Goal: Use online tool/utility: Use online tool/utility

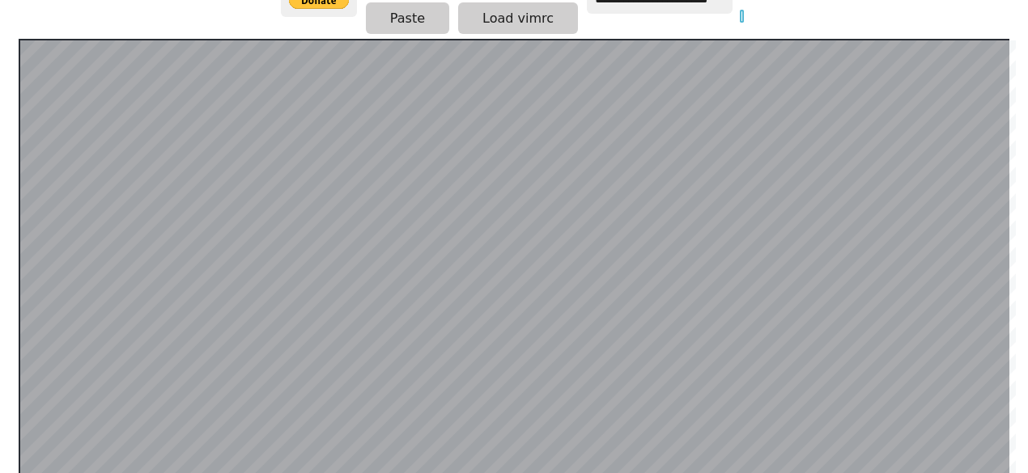
scroll to position [168, 0]
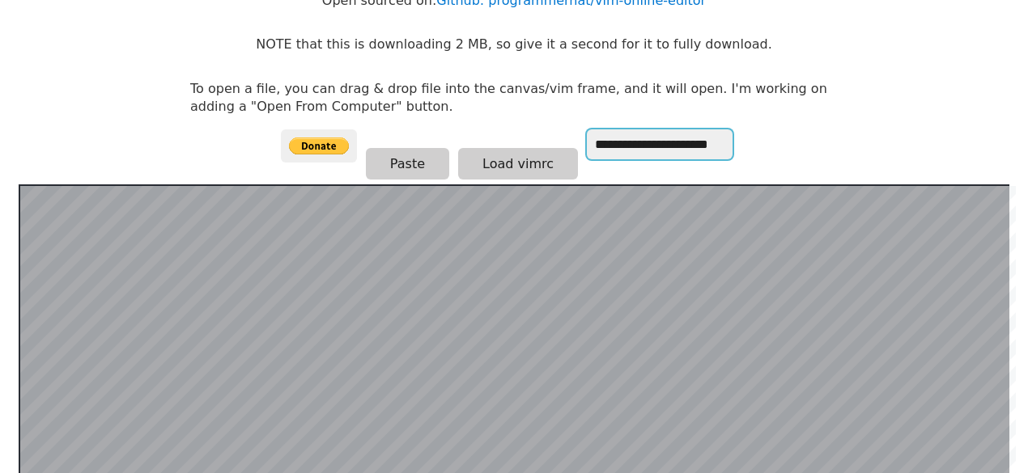
click at [693, 146] on input "**********" at bounding box center [660, 144] width 146 height 30
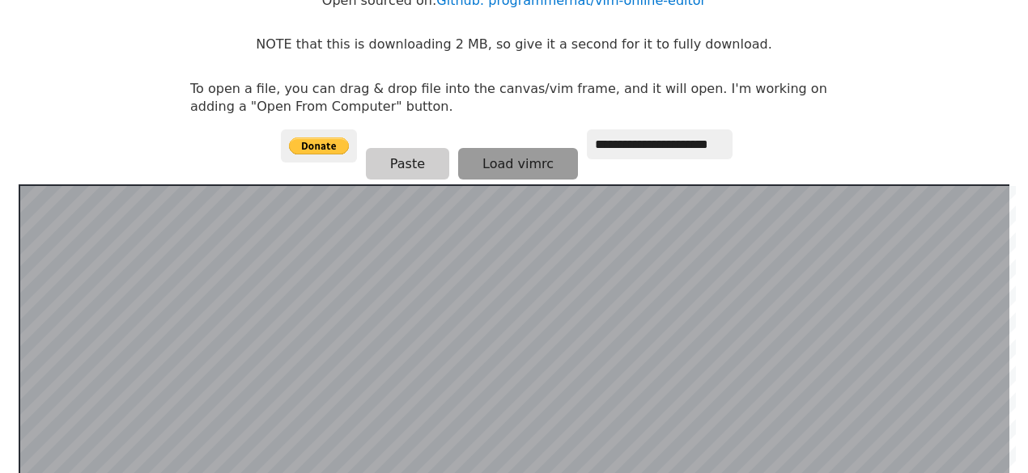
drag, startPoint x: 760, startPoint y: 151, endPoint x: 496, endPoint y: 163, distance: 264.0
click at [740, 165] on body "**********" at bounding box center [513, 84] width 663 height 473
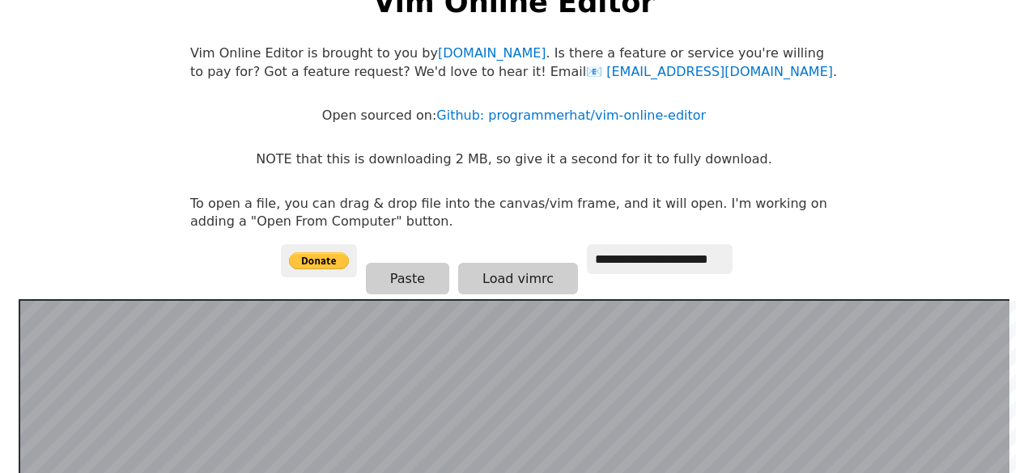
scroll to position [53, 0]
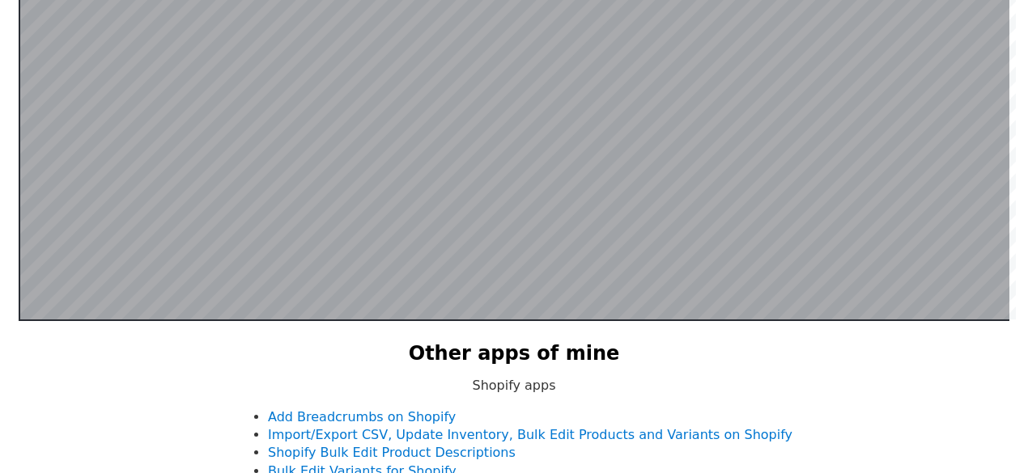
click at [154, 320] on div at bounding box center [514, 103] width 990 height 436
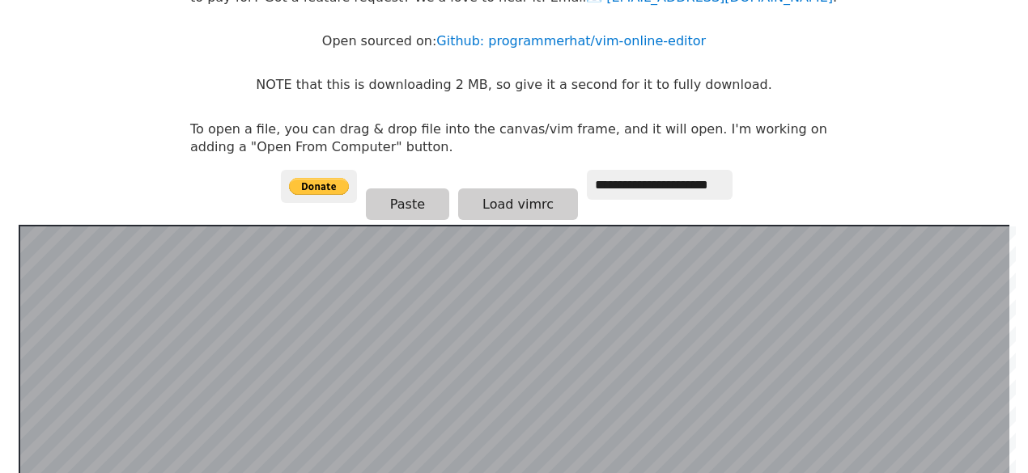
scroll to position [126, 0]
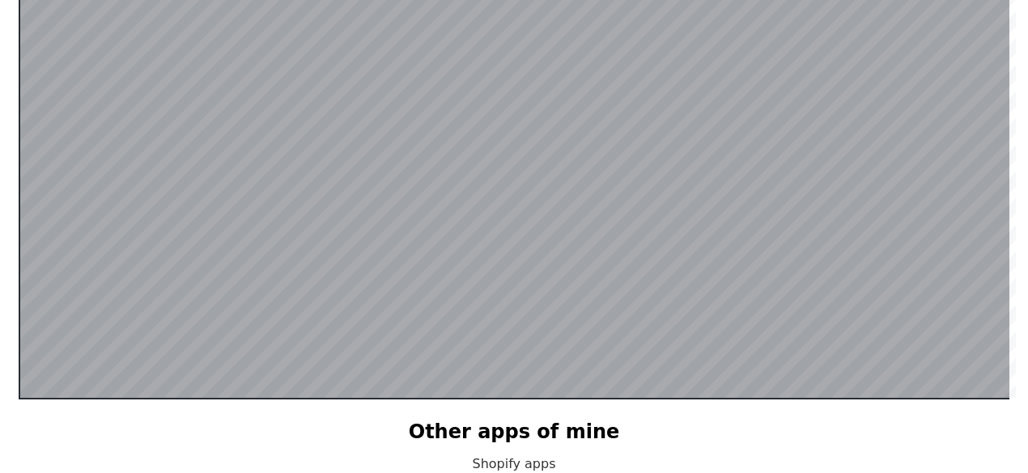
scroll to position [314, 0]
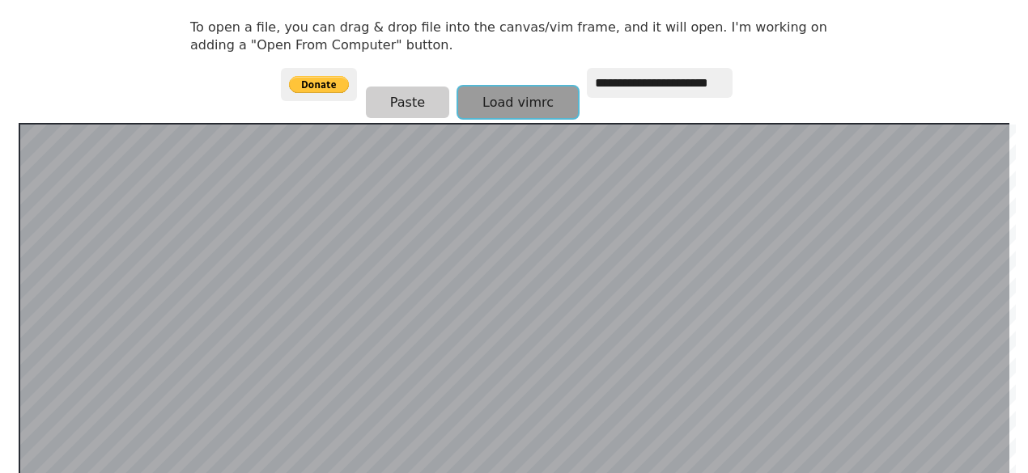
click at [529, 90] on button "Load vimrc" at bounding box center [518, 103] width 120 height 32
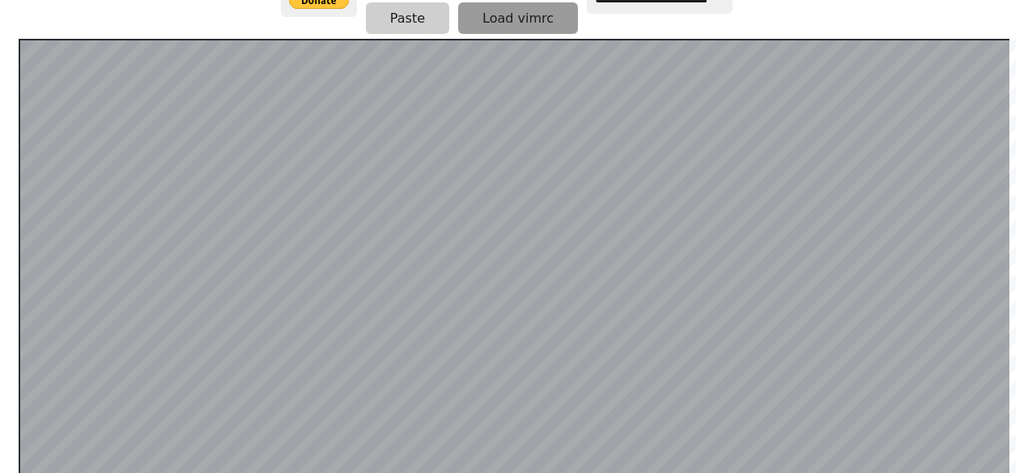
drag, startPoint x: 545, startPoint y: 14, endPoint x: 523, endPoint y: 25, distance: 25.3
click at [530, 20] on button "Load vimrc" at bounding box center [518, 18] width 120 height 32
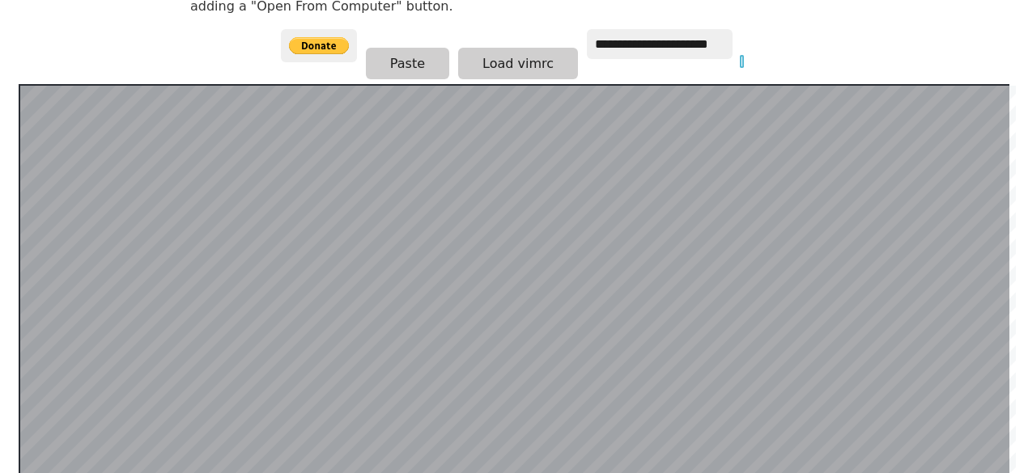
scroll to position [267, 0]
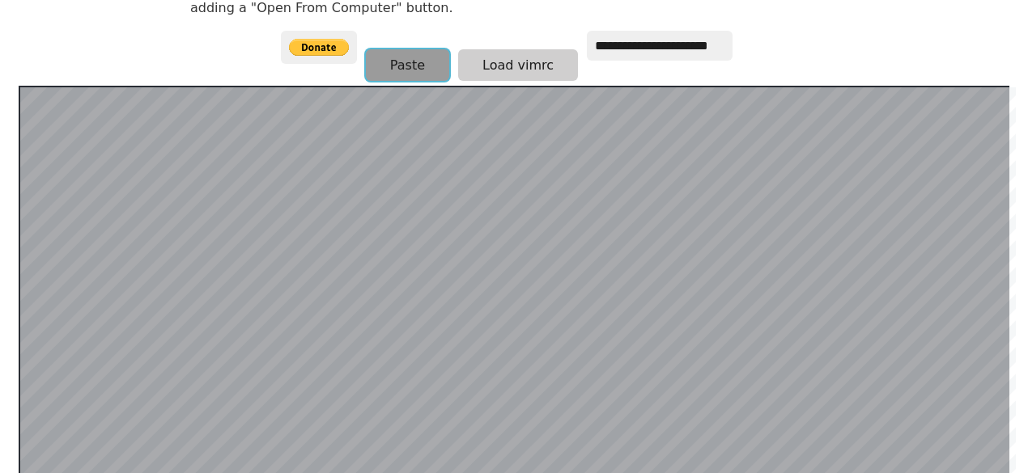
click at [392, 53] on button "Paste" at bounding box center [407, 65] width 83 height 32
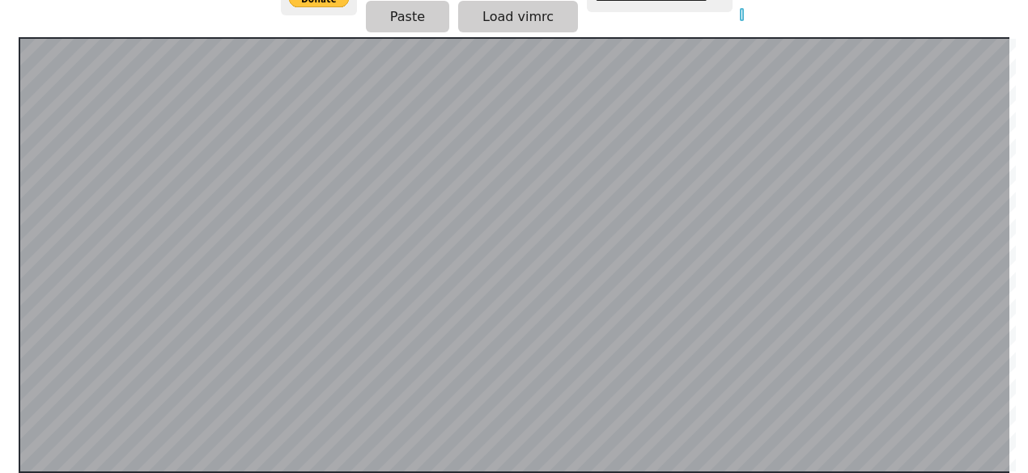
scroll to position [314, 0]
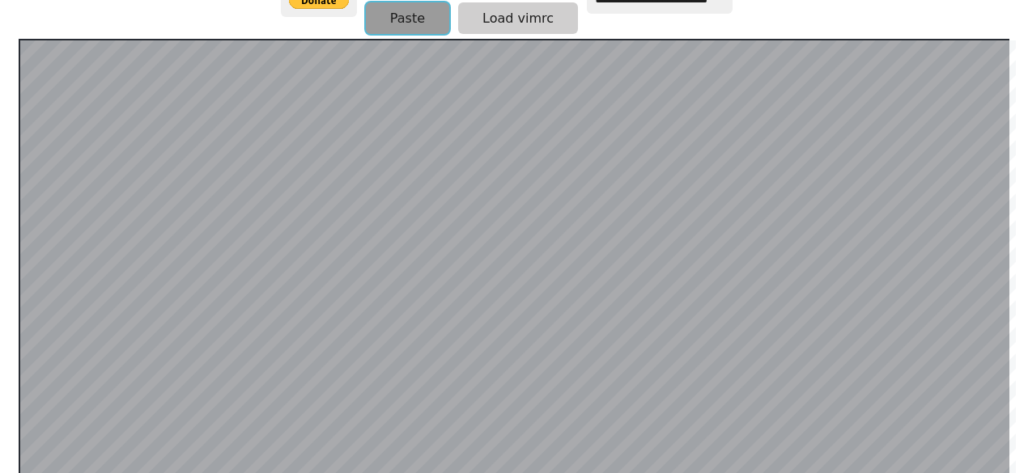
click at [384, 14] on button "Paste" at bounding box center [407, 18] width 83 height 32
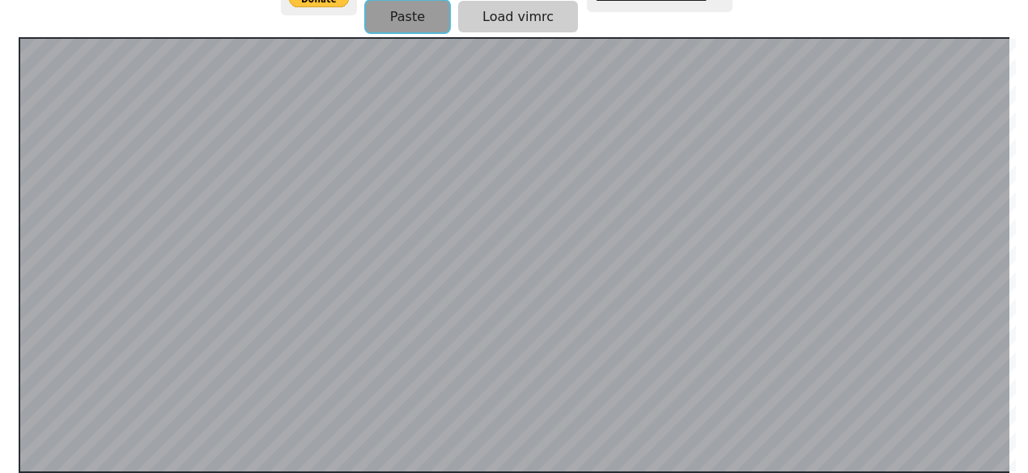
click at [384, 14] on button "Paste" at bounding box center [407, 17] width 83 height 32
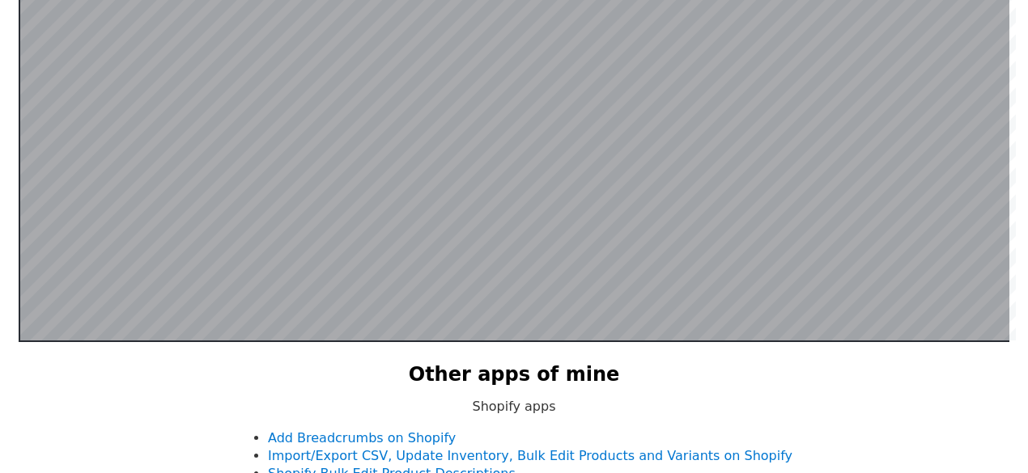
scroll to position [314, 0]
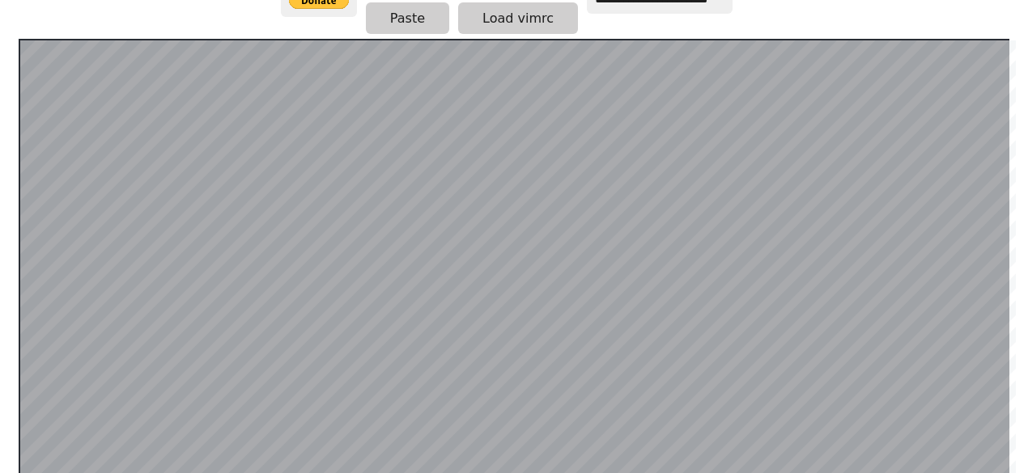
click at [52, 39] on div at bounding box center [514, 257] width 990 height 436
drag, startPoint x: 52, startPoint y: 39, endPoint x: 2, endPoint y: 25, distance: 51.2
drag, startPoint x: 2, startPoint y: 25, endPoint x: 227, endPoint y: 18, distance: 224.2
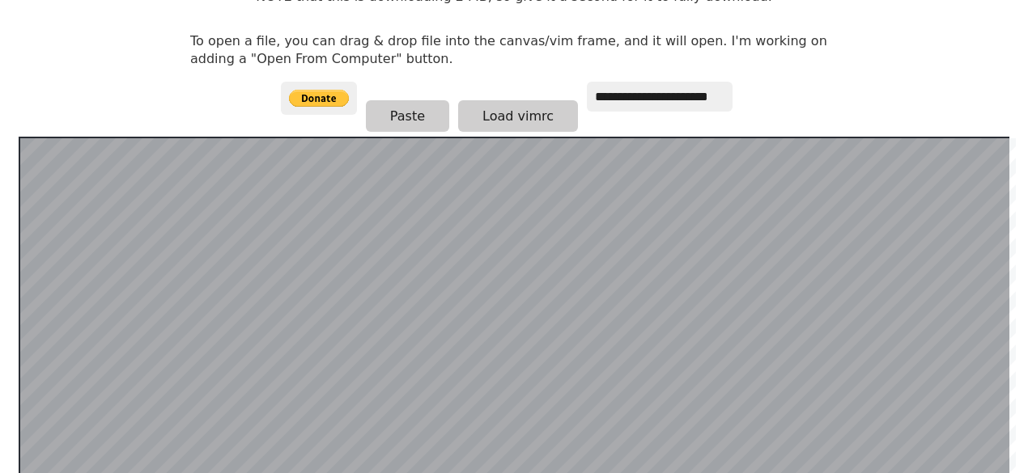
scroll to position [206, 0]
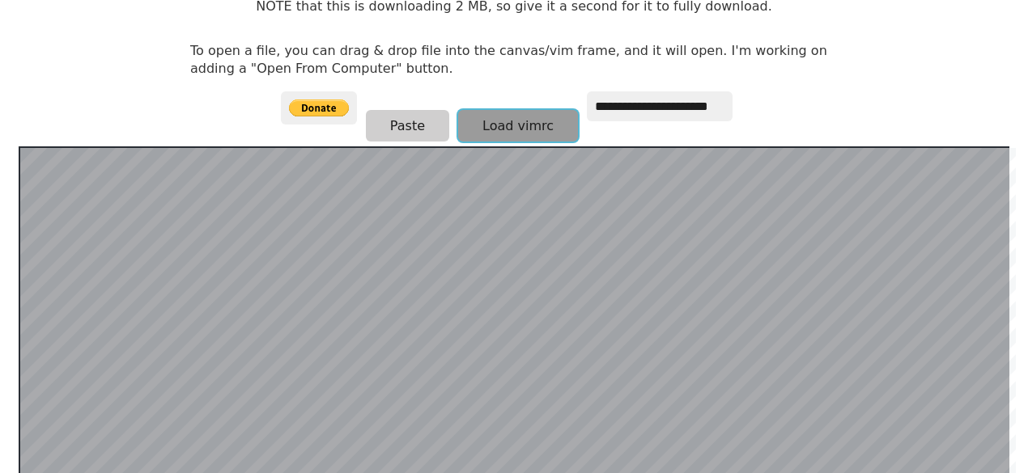
click at [523, 116] on button "Load vimrc" at bounding box center [518, 126] width 120 height 32
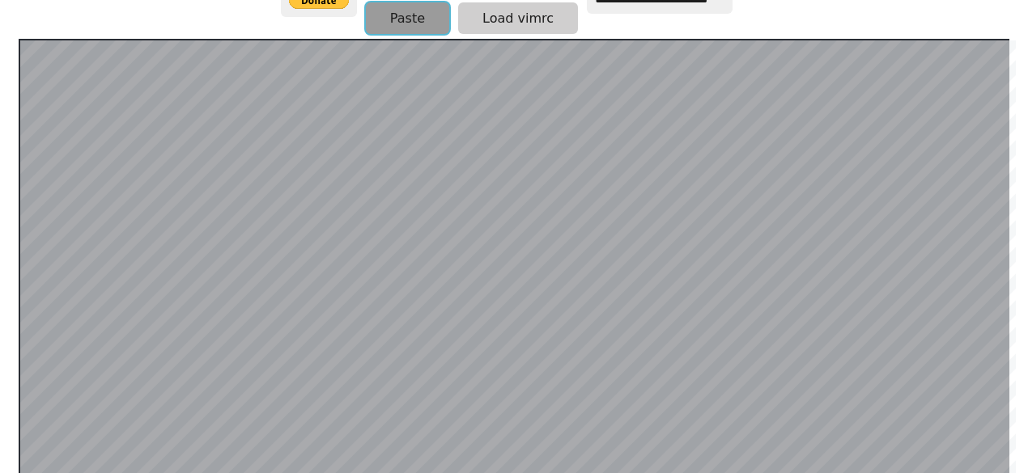
click at [406, 5] on button "Paste" at bounding box center [407, 18] width 83 height 32
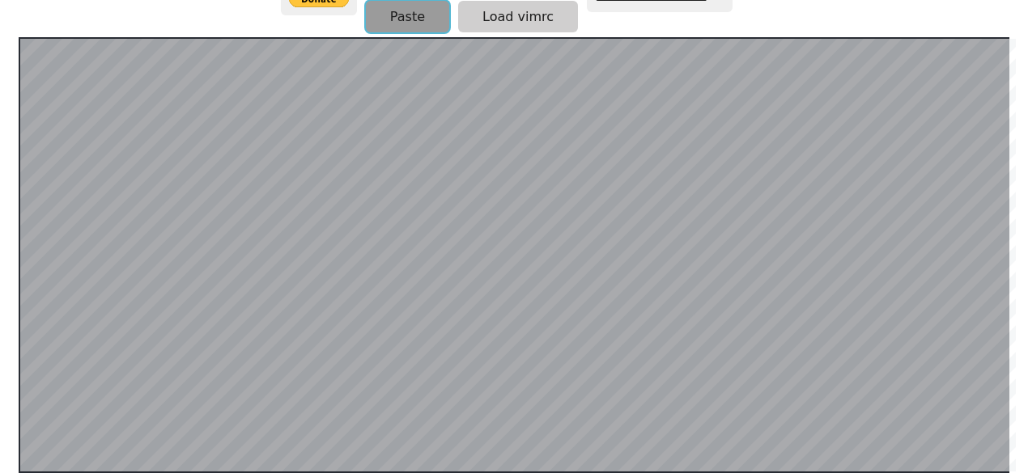
click at [406, 5] on button "Paste" at bounding box center [407, 17] width 83 height 32
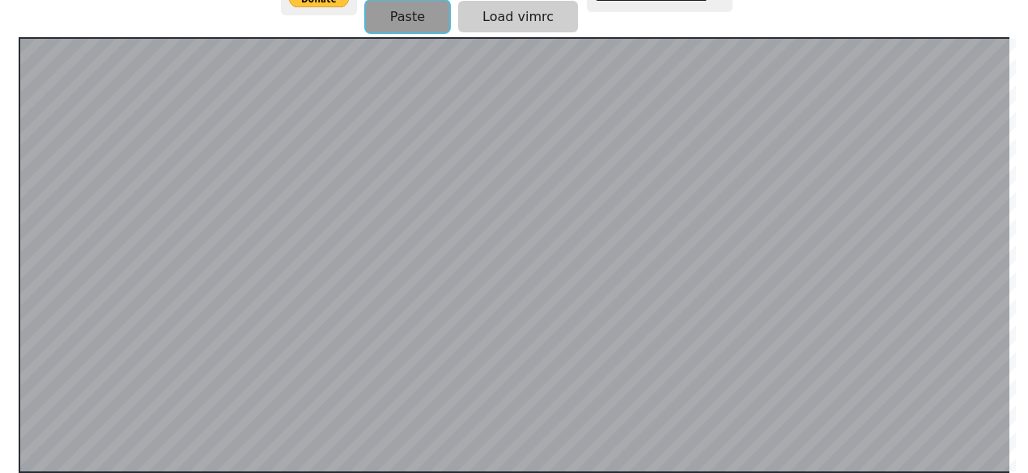
click at [406, 5] on button "Paste" at bounding box center [407, 17] width 83 height 32
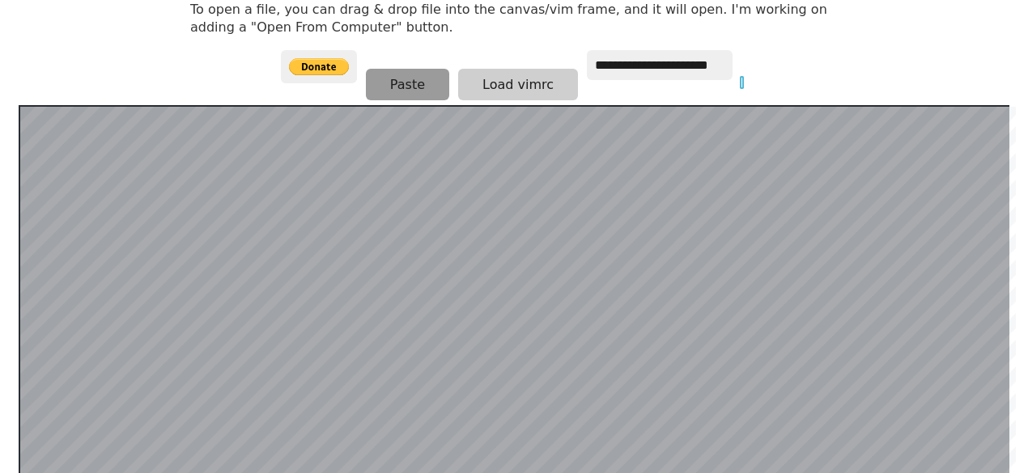
scroll to position [248, 0]
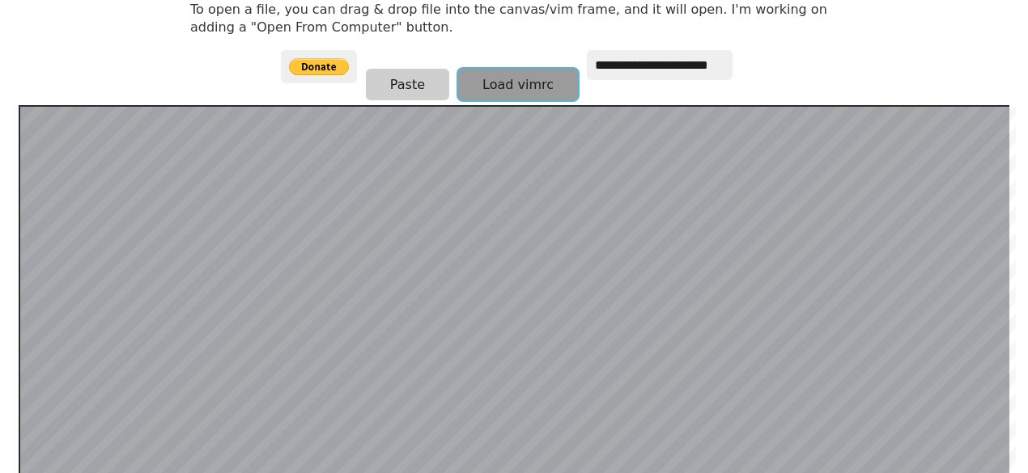
click at [492, 88] on button "Load vimrc" at bounding box center [518, 85] width 120 height 32
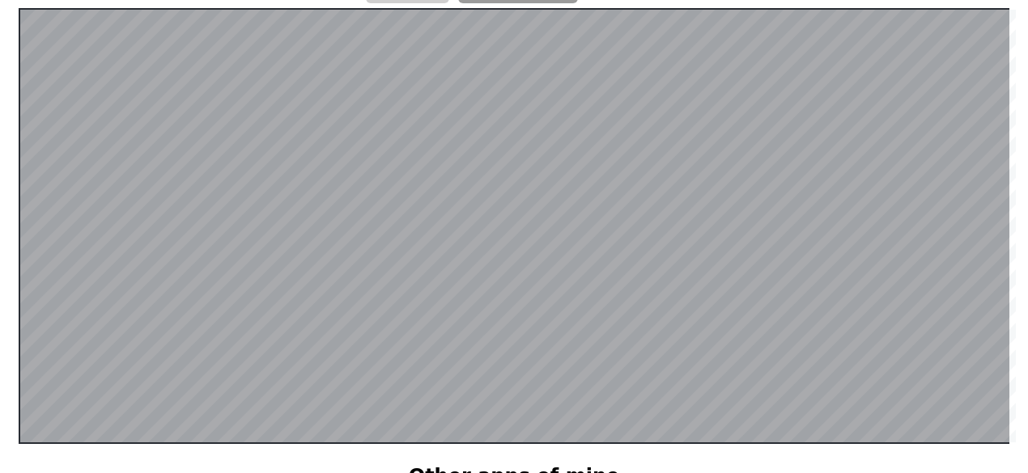
scroll to position [348, 0]
